Goal: Task Accomplishment & Management: Use online tool/utility

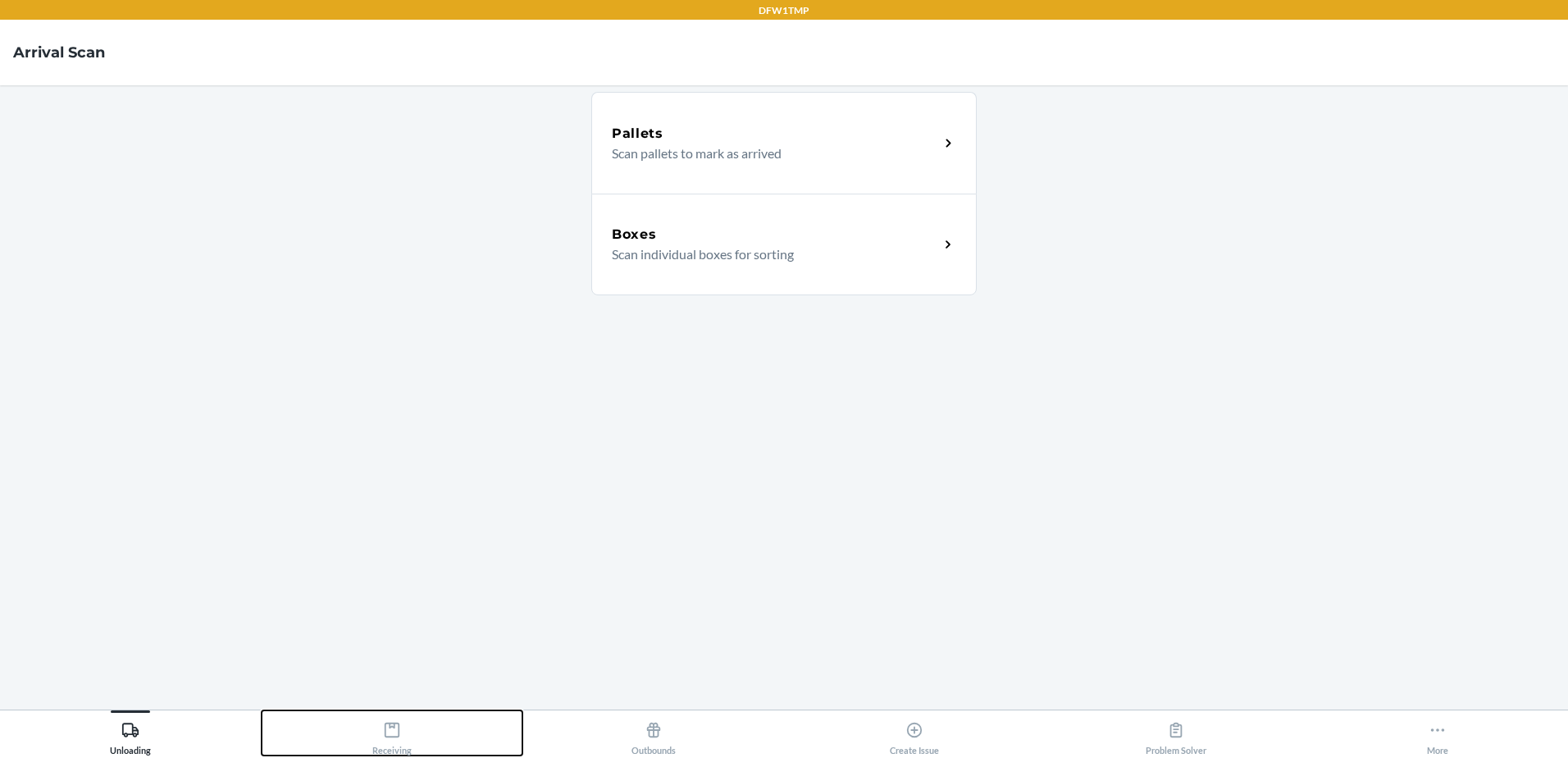
click at [350, 735] on button "Receiving" at bounding box center [392, 733] width 262 height 45
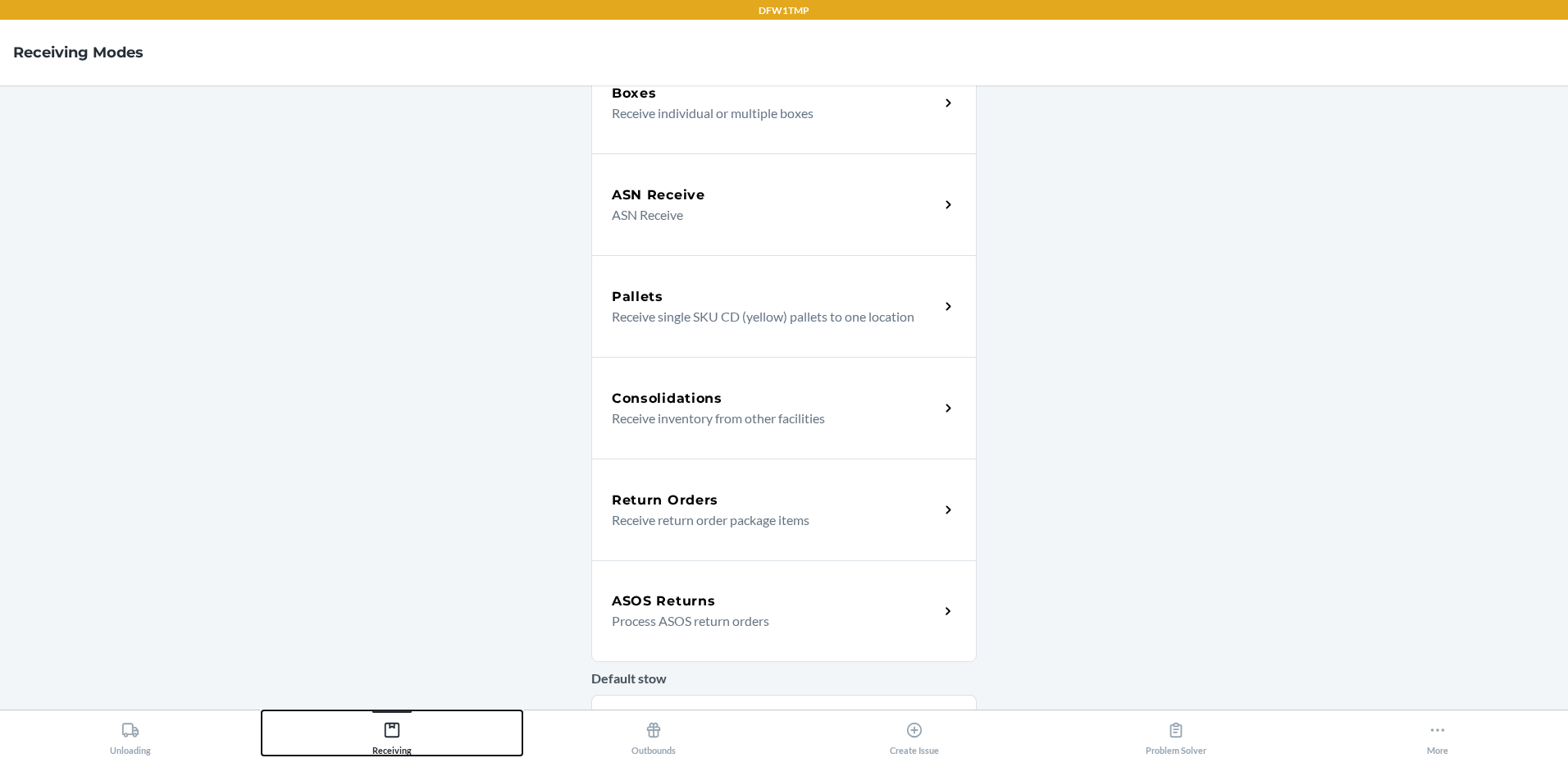
scroll to position [328, 0]
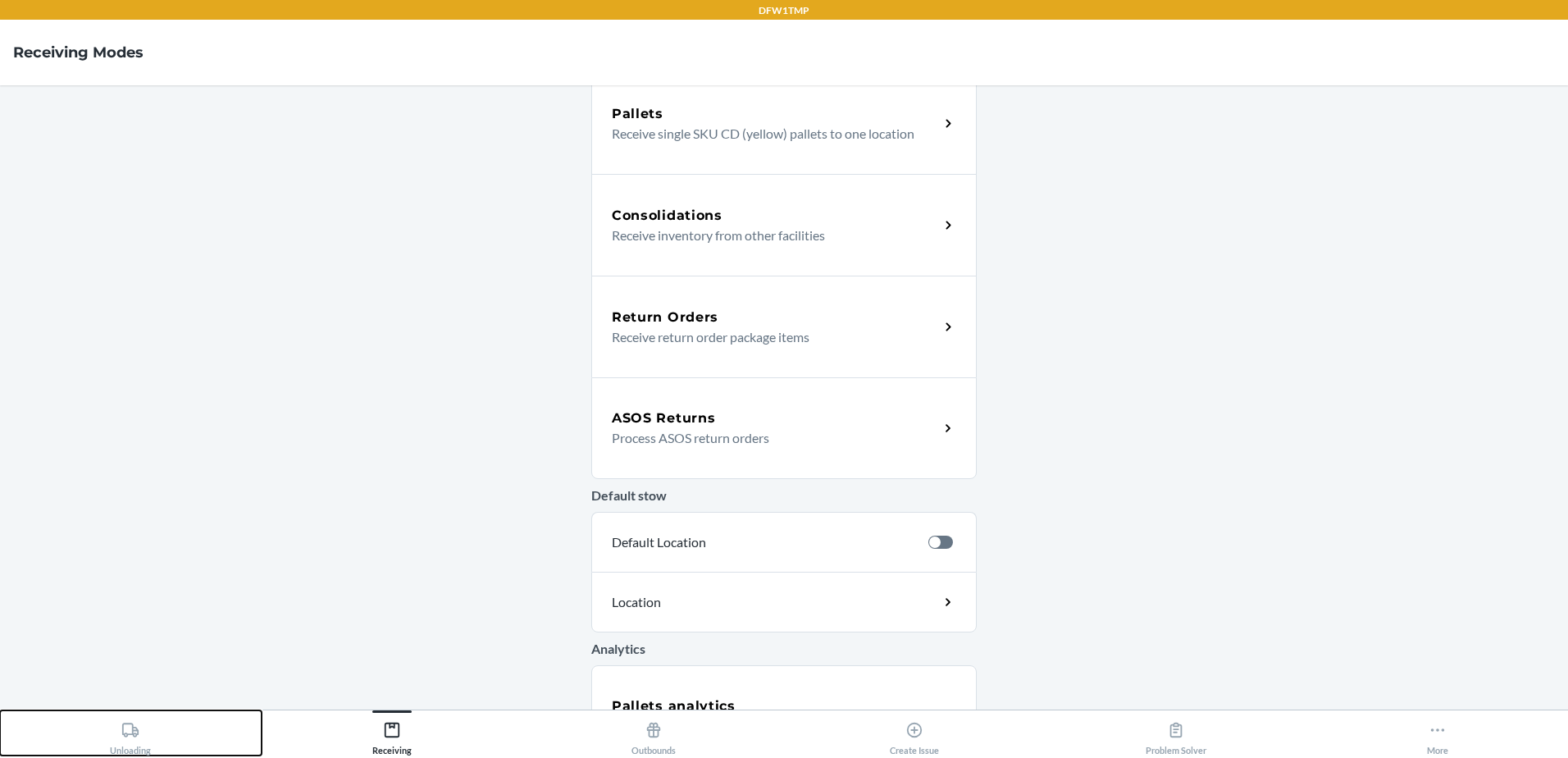
click at [131, 732] on icon at bounding box center [131, 731] width 18 height 18
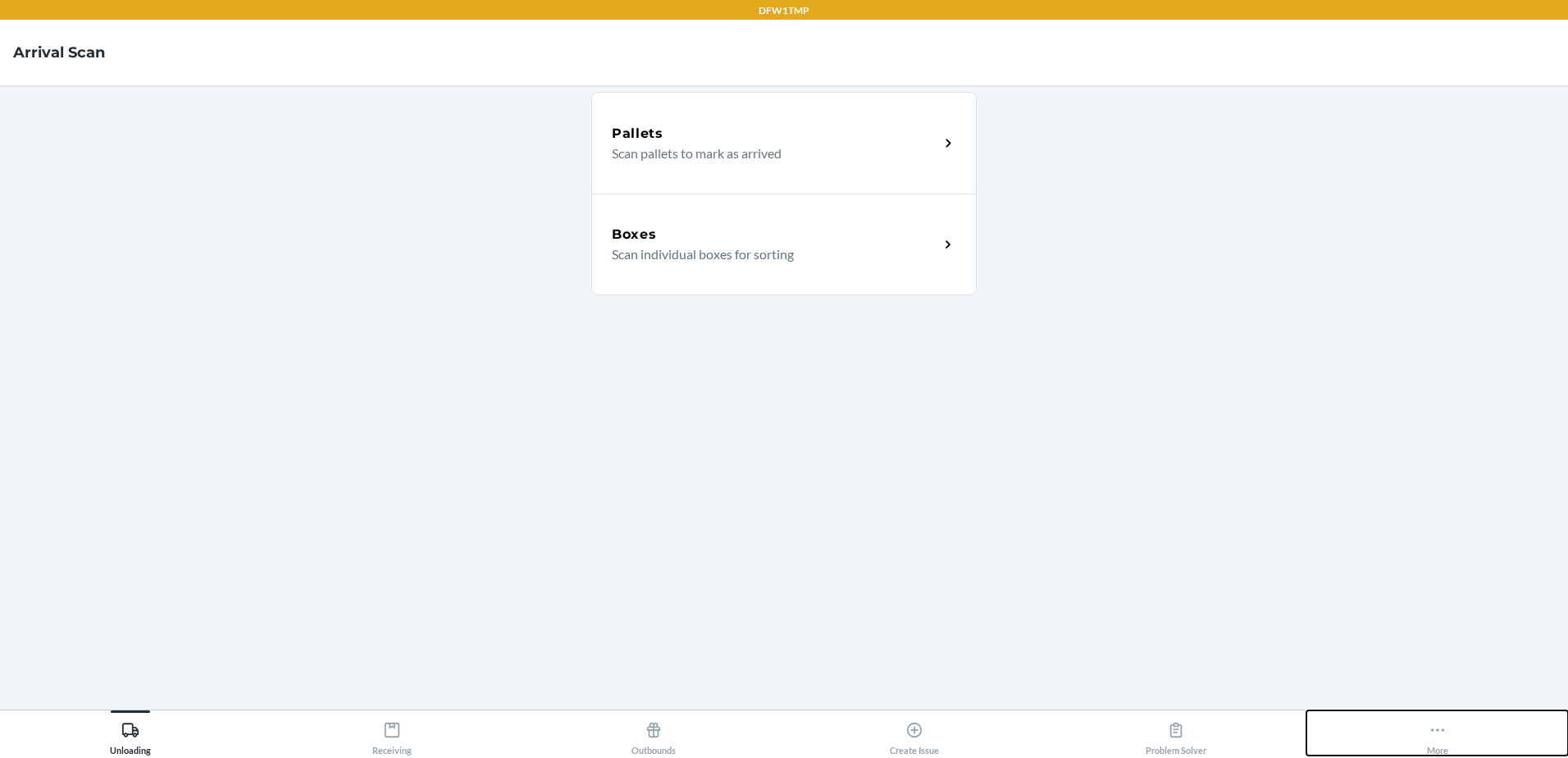
click at [1443, 734] on icon at bounding box center [1438, 731] width 18 height 18
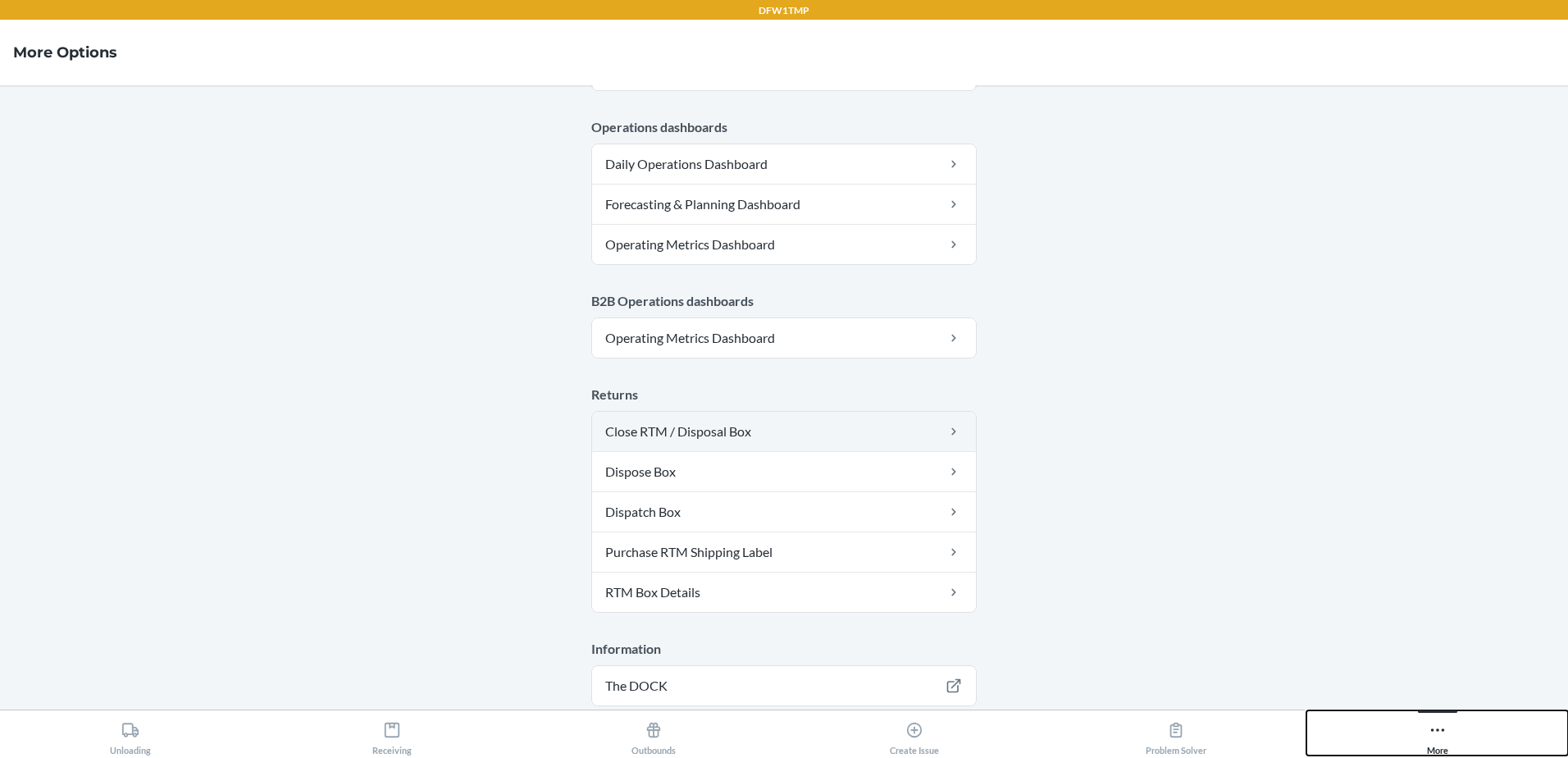
scroll to position [819, 0]
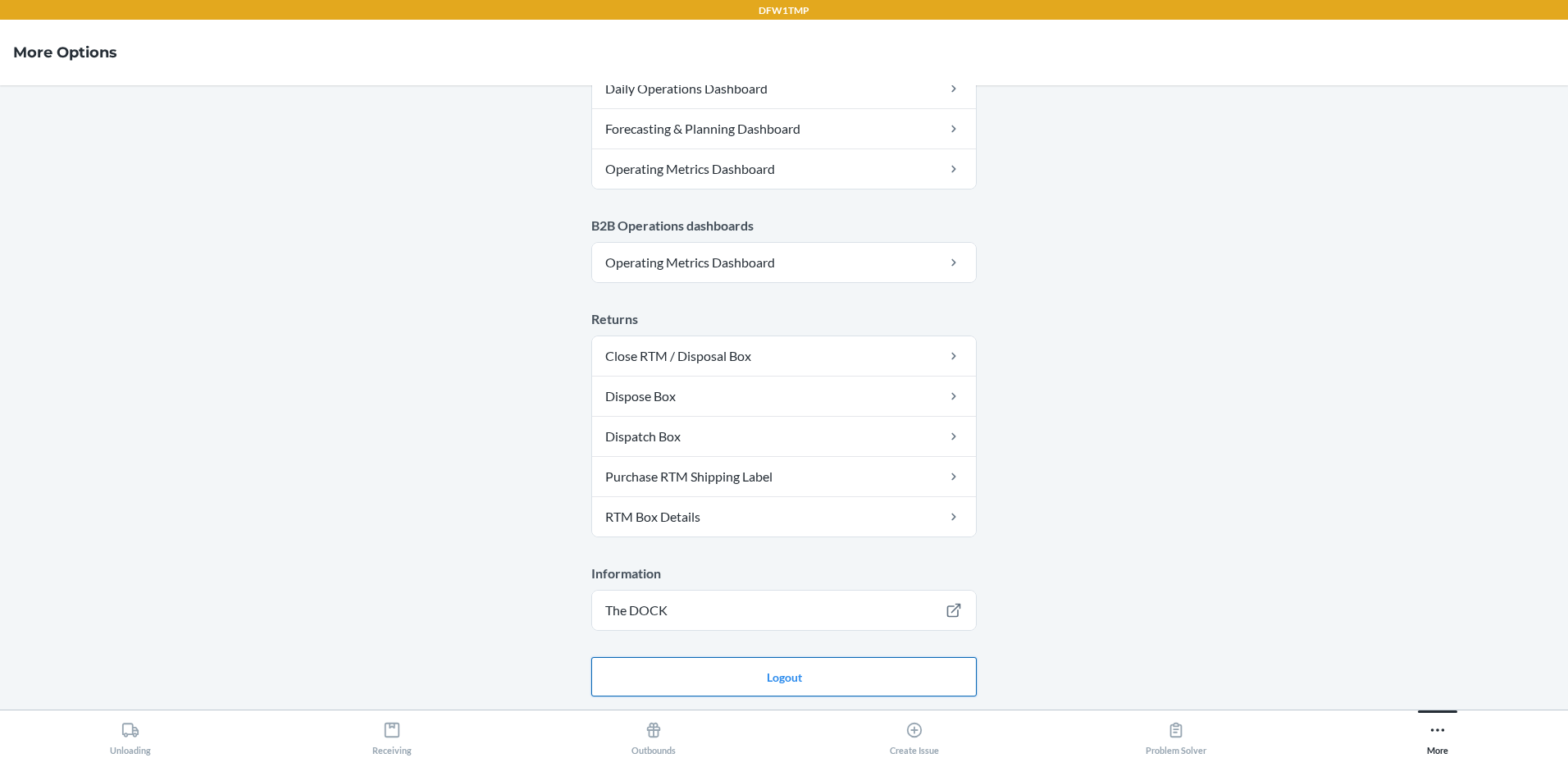
click at [808, 690] on button "Logout" at bounding box center [784, 676] width 385 height 39
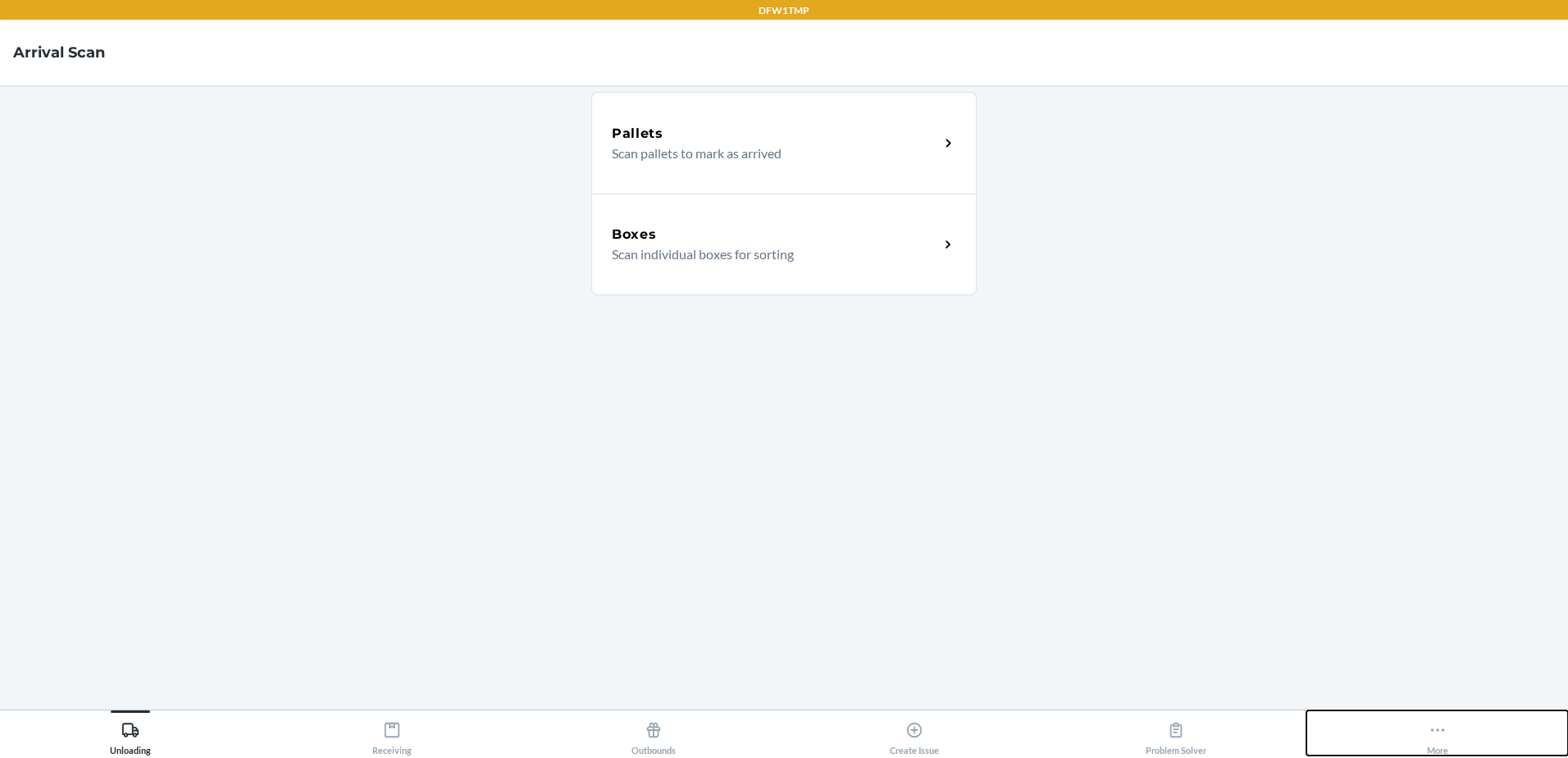
click at [1414, 723] on button "More" at bounding box center [1437, 733] width 262 height 45
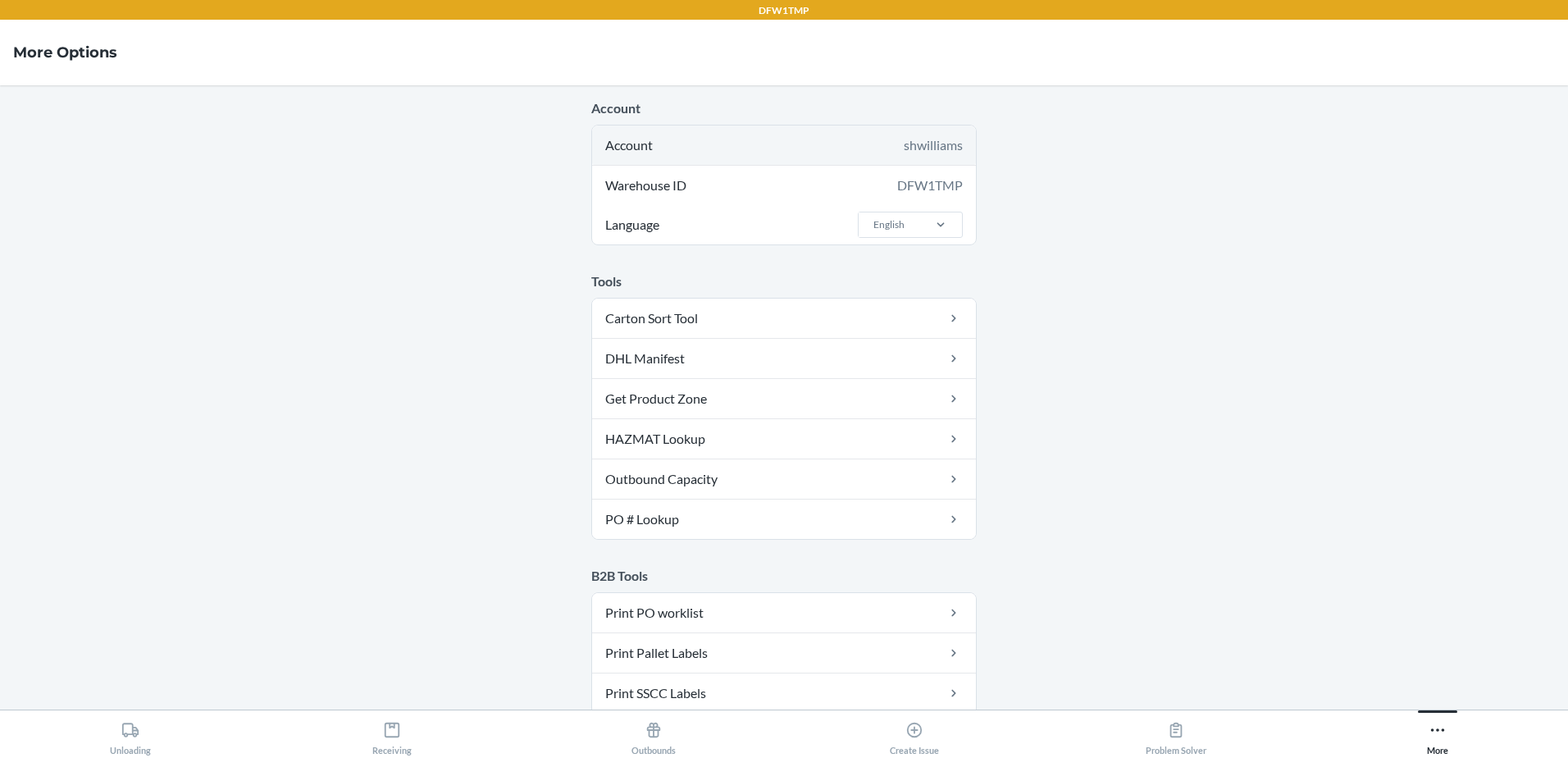
click at [790, 148] on div "Account shwilliams" at bounding box center [784, 145] width 383 height 39
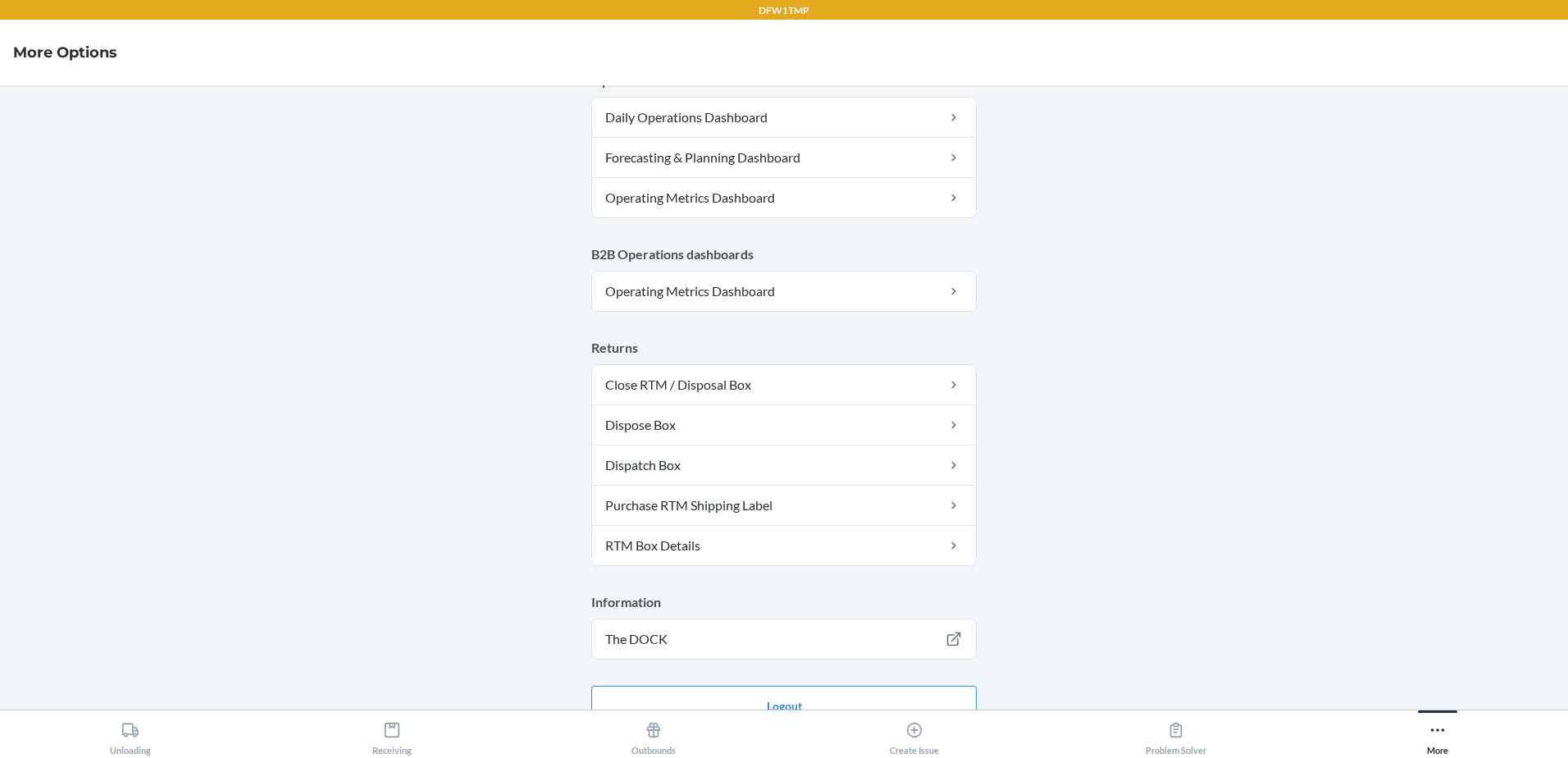
scroll to position [819, 0]
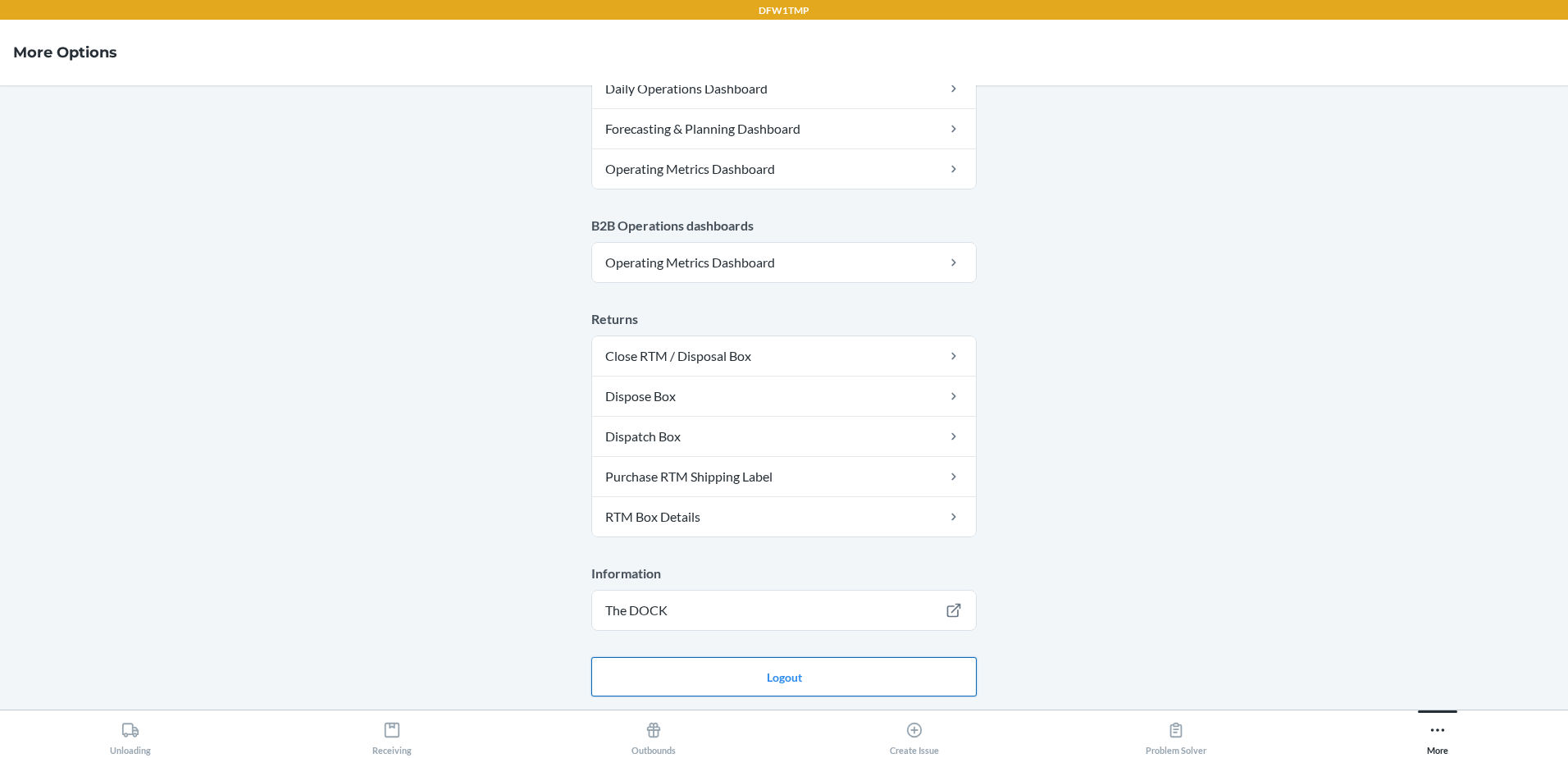
click at [804, 673] on button "Logout" at bounding box center [784, 676] width 385 height 39
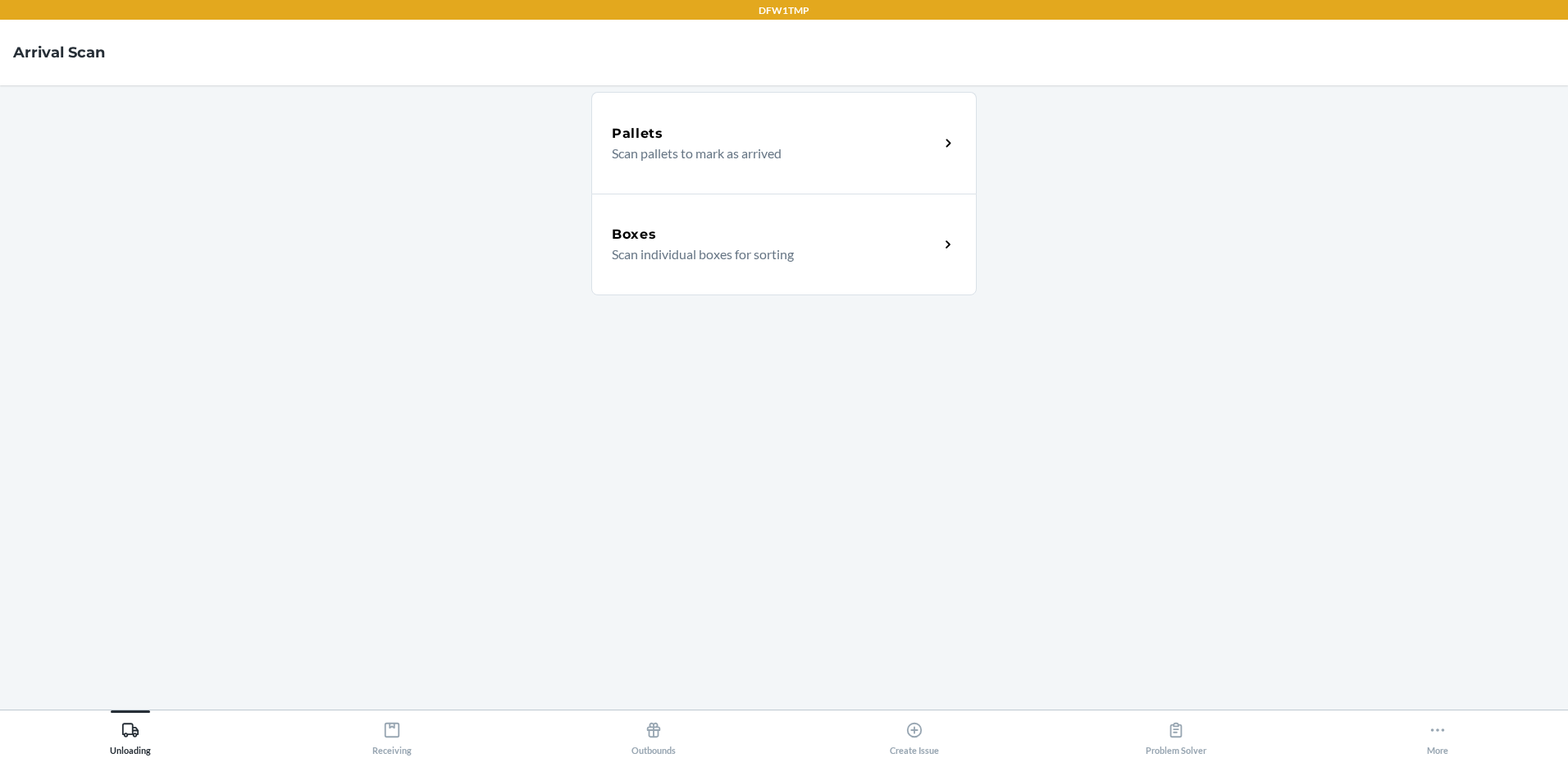
click at [680, 250] on p "Scan individual boxes for sorting" at bounding box center [769, 254] width 314 height 20
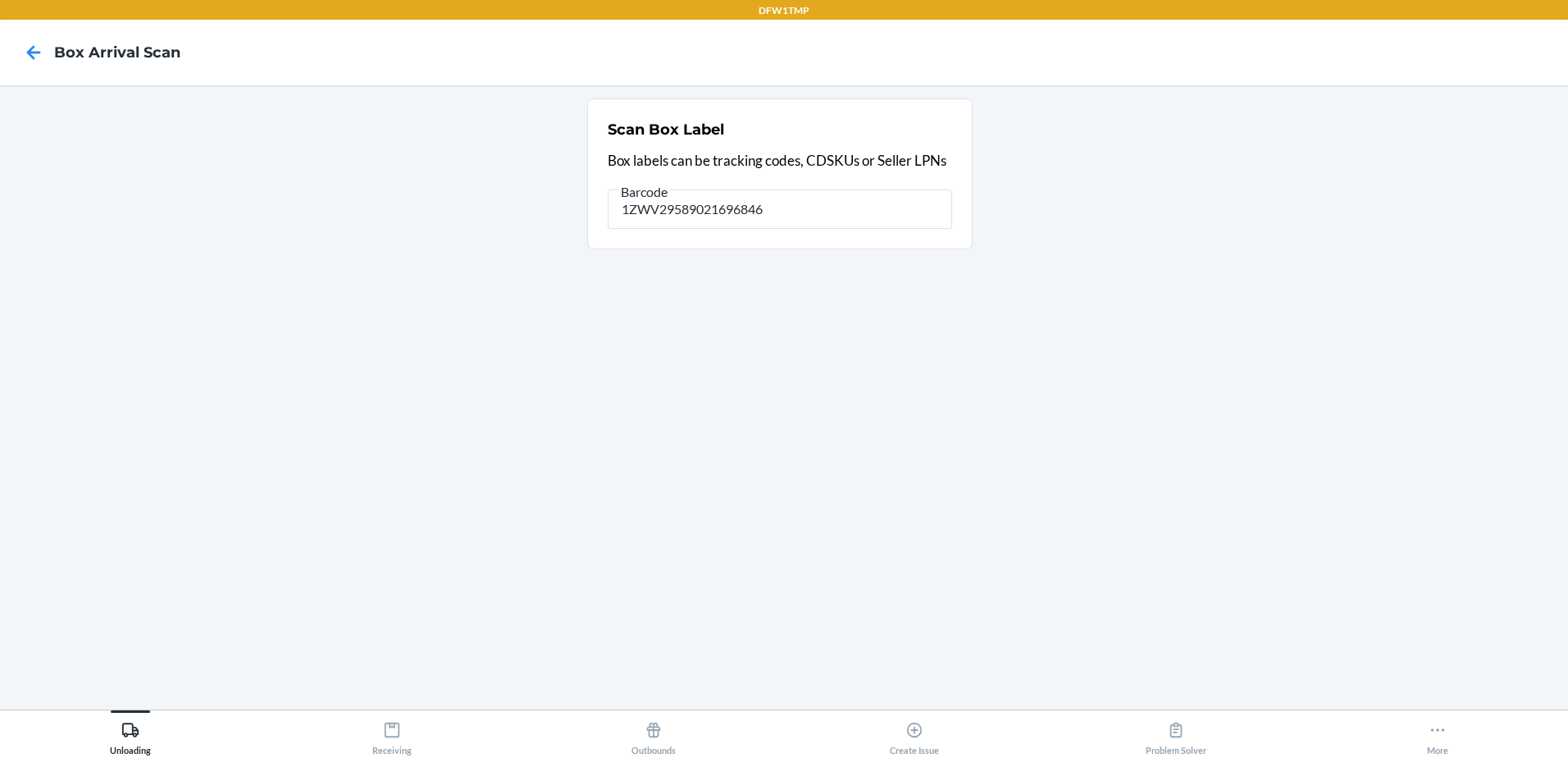
type input "28JKXAK3M7UYW2"
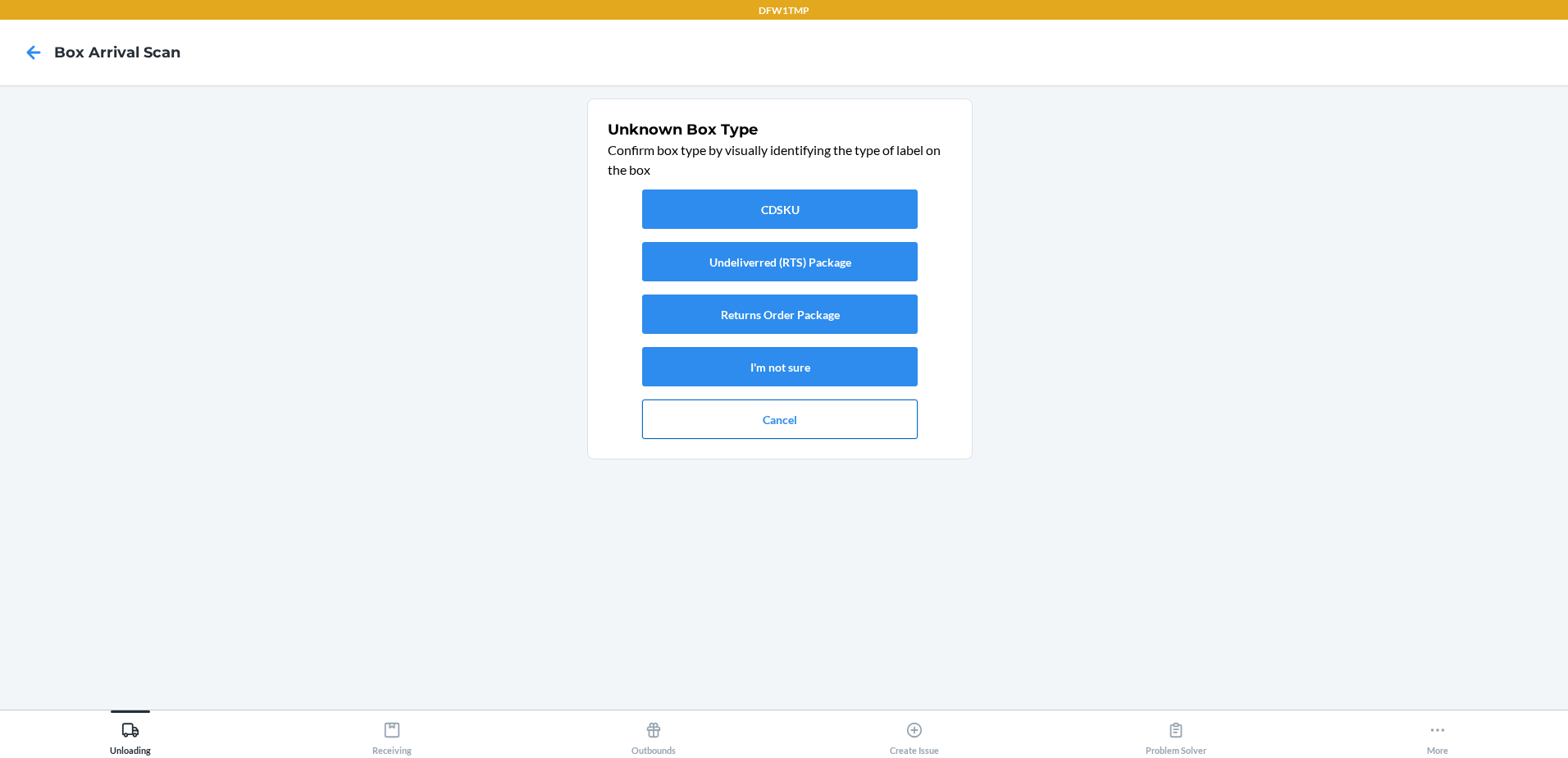
click at [767, 427] on button "Cancel" at bounding box center [779, 419] width 275 height 39
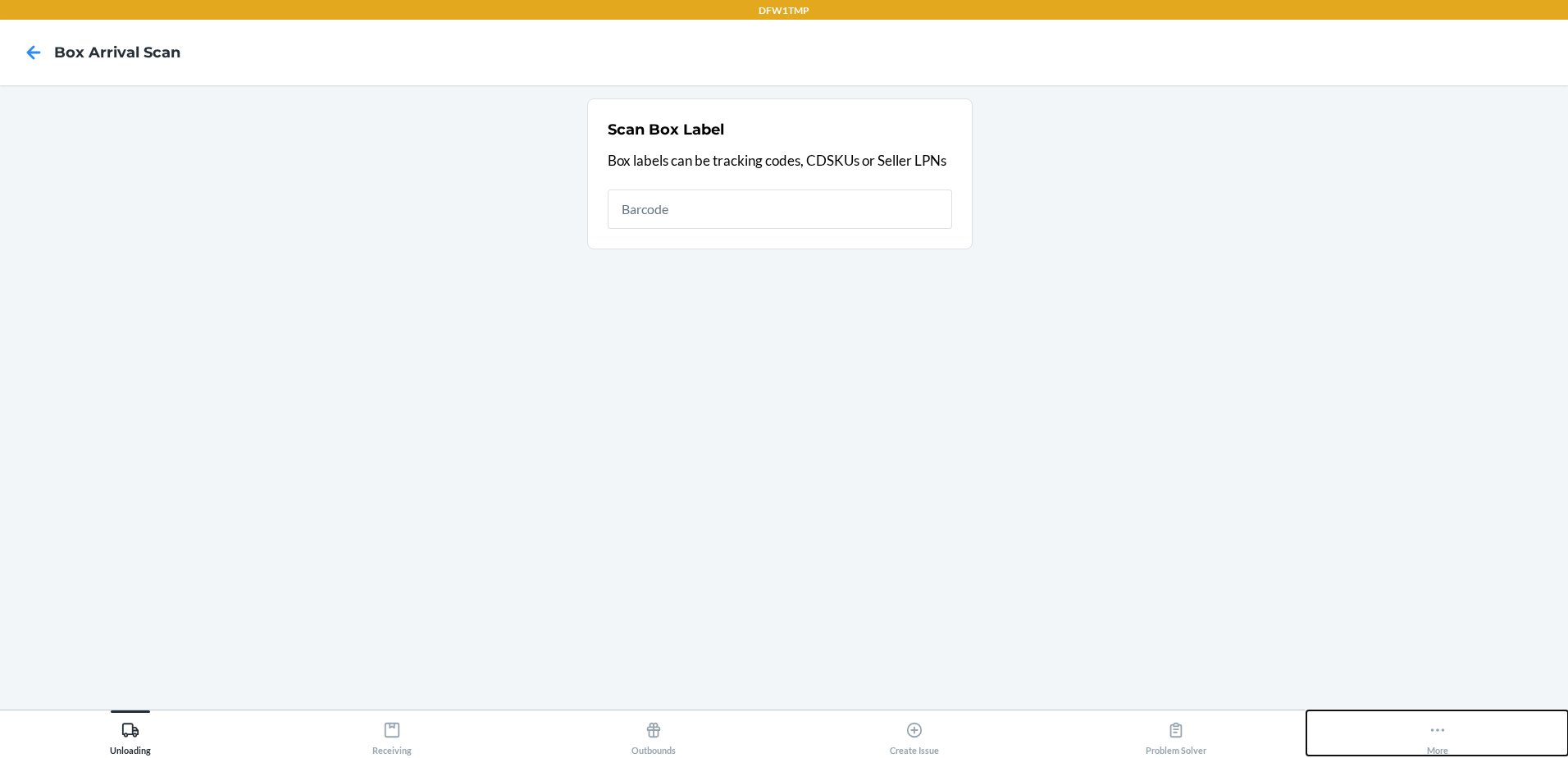
click at [1425, 738] on button "More" at bounding box center [1437, 733] width 262 height 45
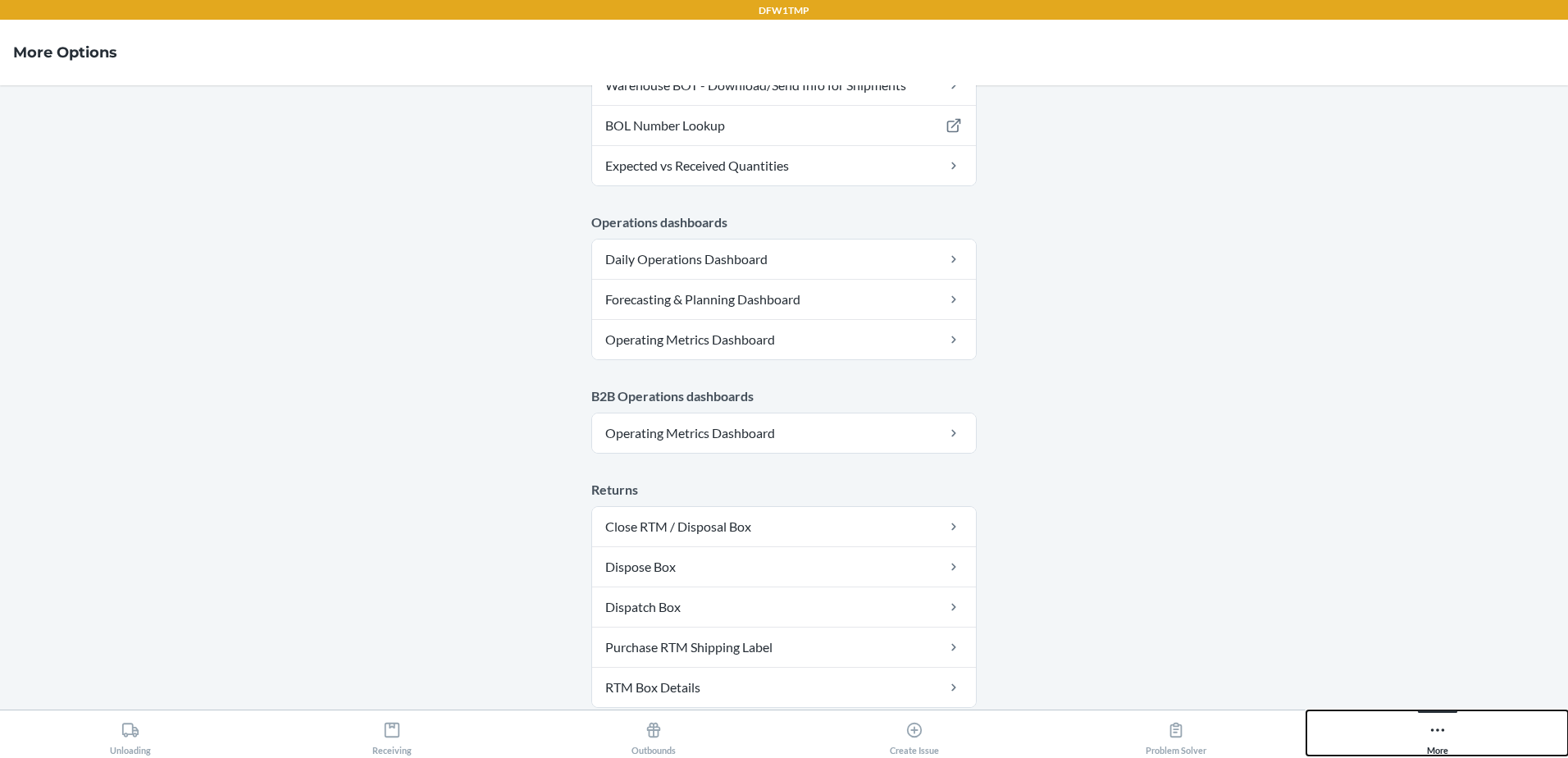
scroll to position [819, 0]
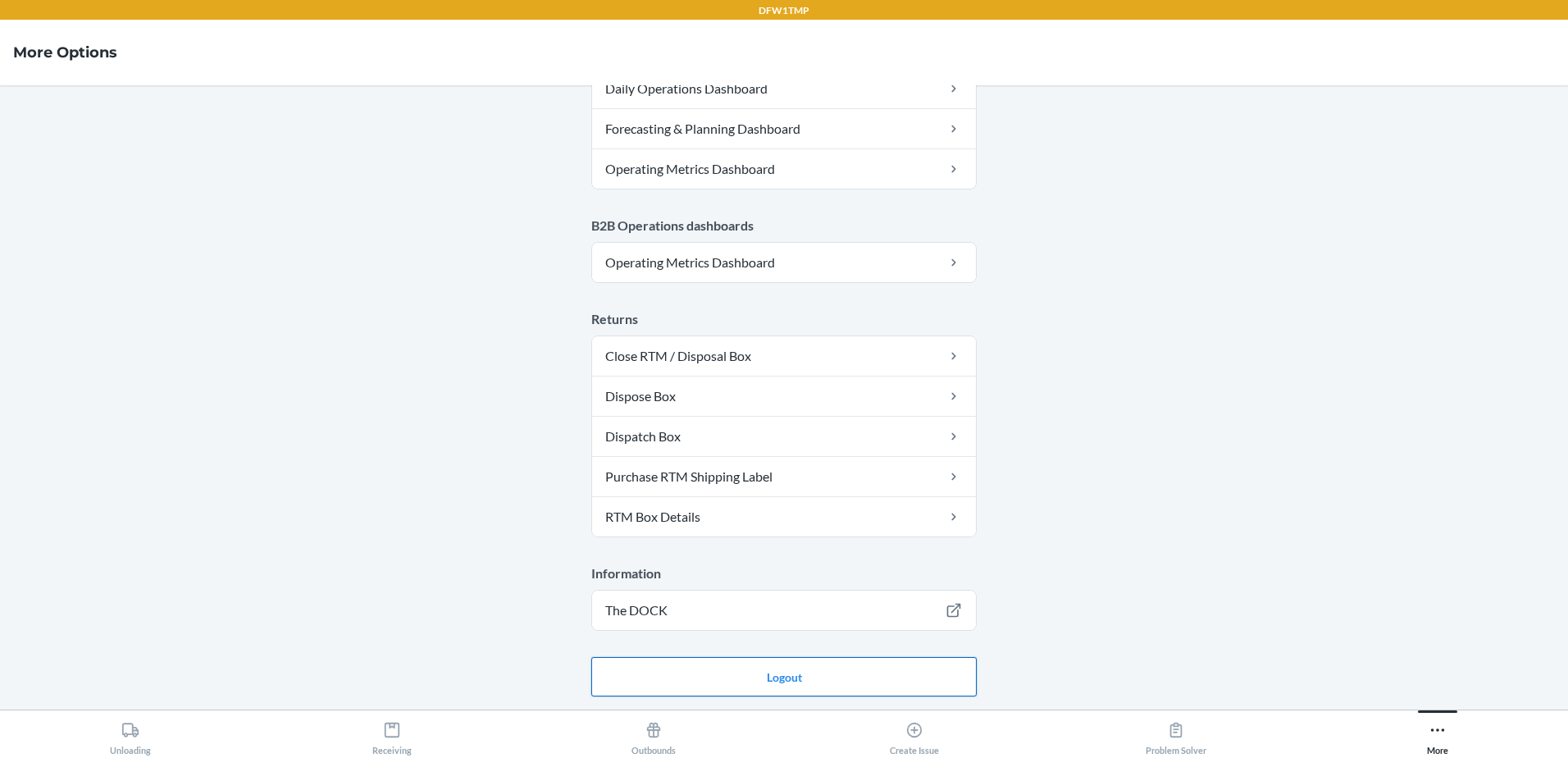
click at [779, 673] on button "Logout" at bounding box center [784, 676] width 385 height 39
